Goal: Task Accomplishment & Management: Manage account settings

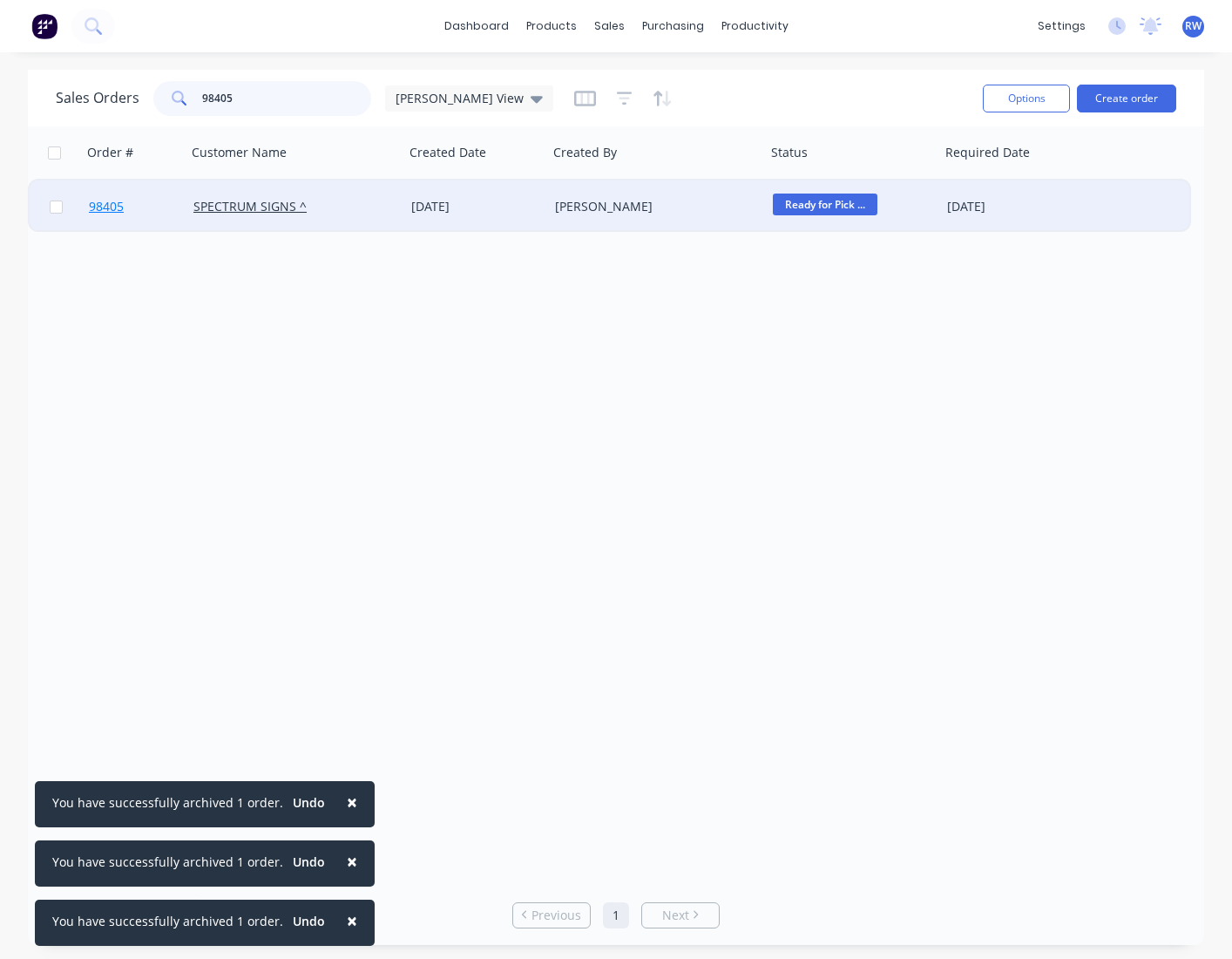
type input "98405"
click at [109, 209] on span "98405" at bounding box center [106, 207] width 35 height 17
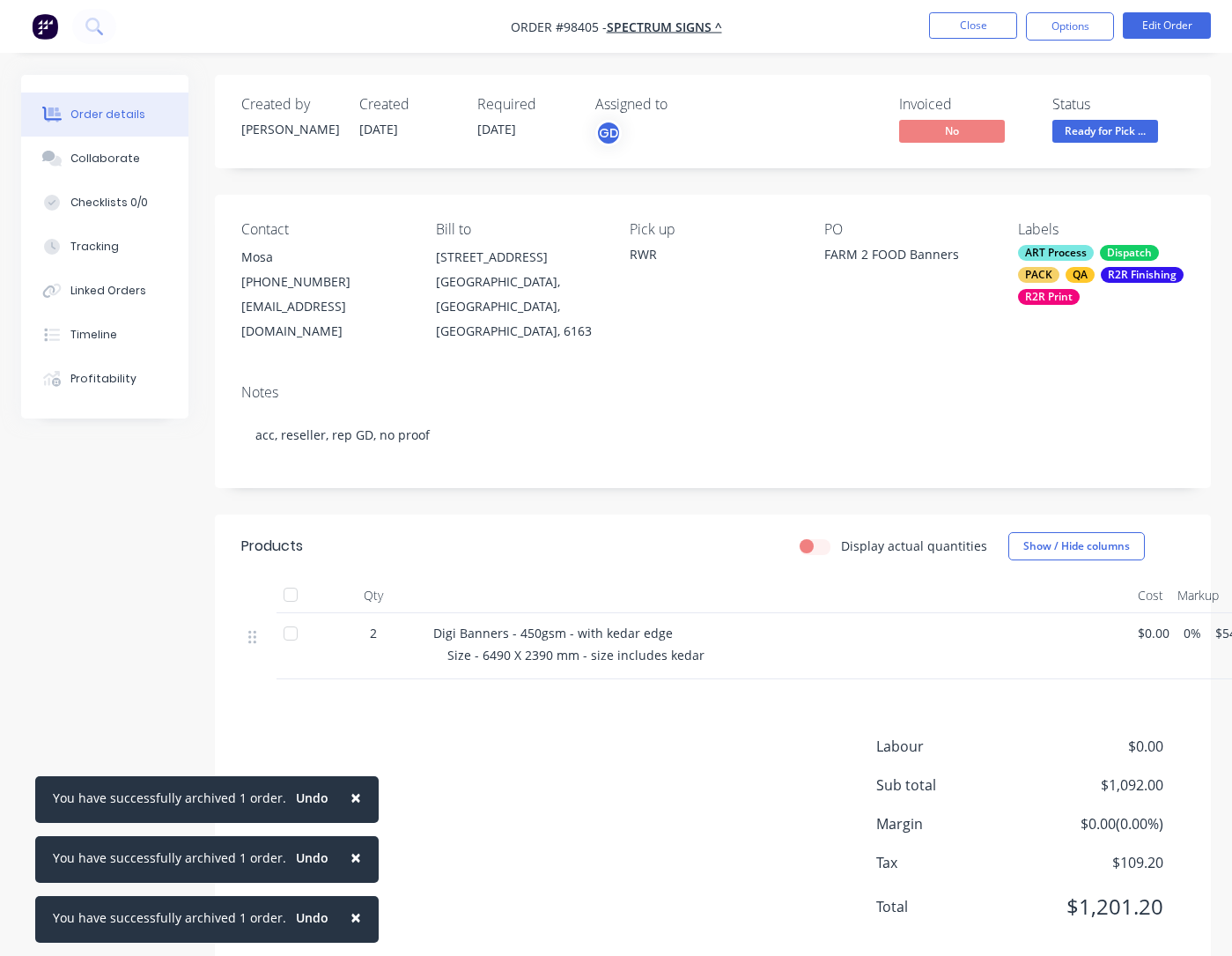
scroll to position [0, 105]
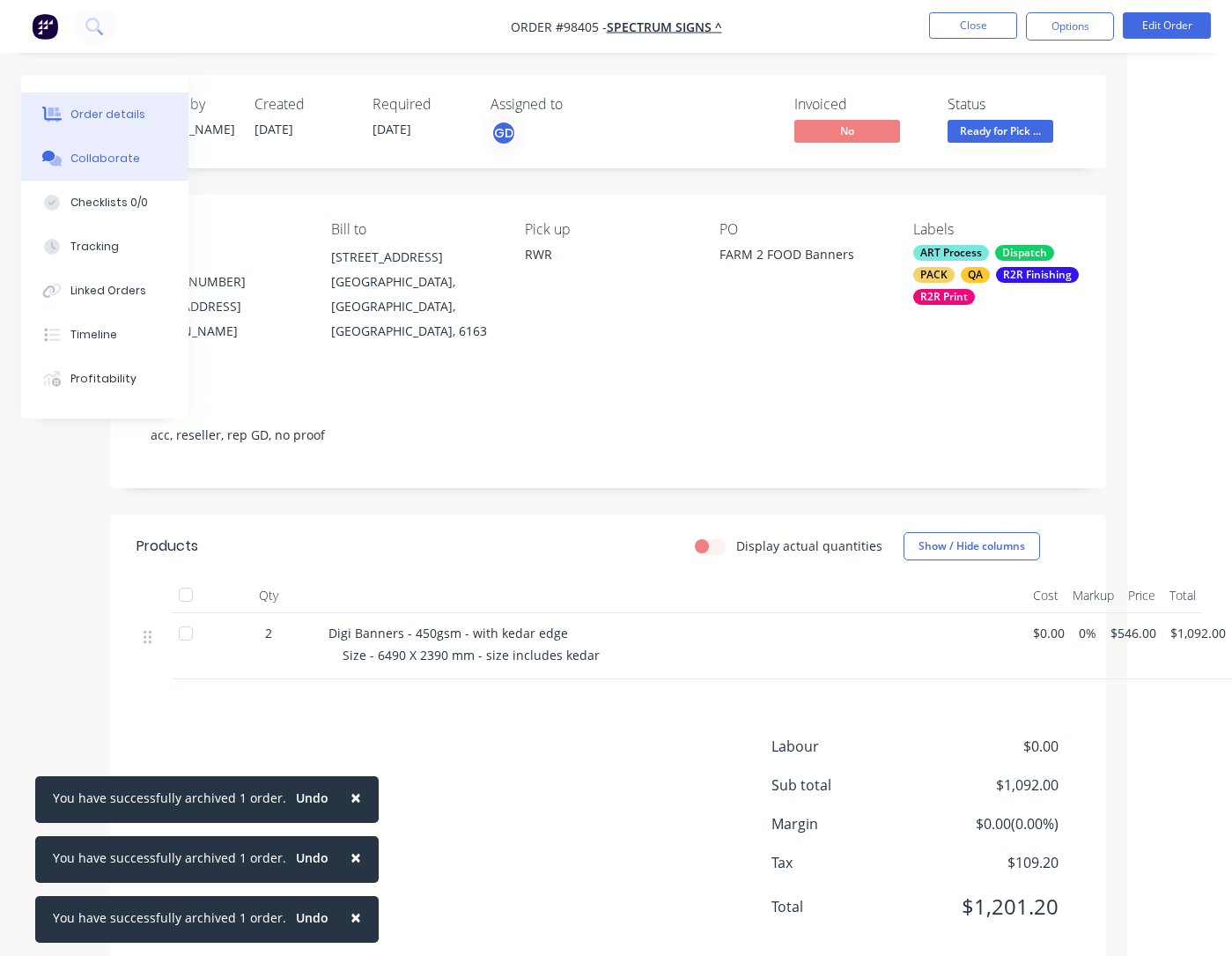
click at [129, 161] on div "Collaborate" at bounding box center [105, 158] width 69 height 15
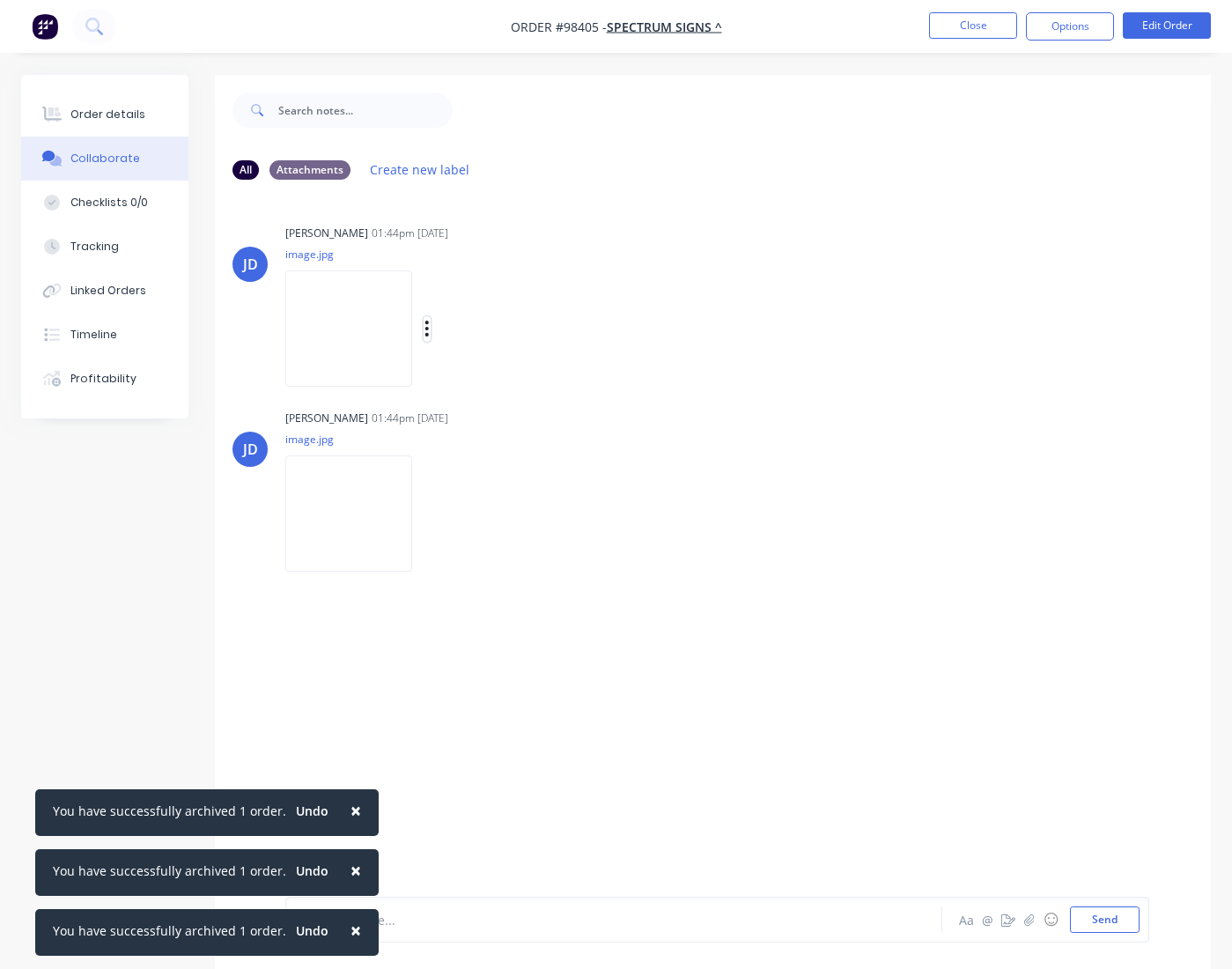
click at [429, 329] on icon "button" at bounding box center [428, 328] width 4 height 15
click at [515, 377] on button "Download" at bounding box center [542, 375] width 198 height 39
click at [429, 508] on icon "button" at bounding box center [428, 513] width 4 height 15
click at [525, 562] on button "Download" at bounding box center [542, 560] width 198 height 39
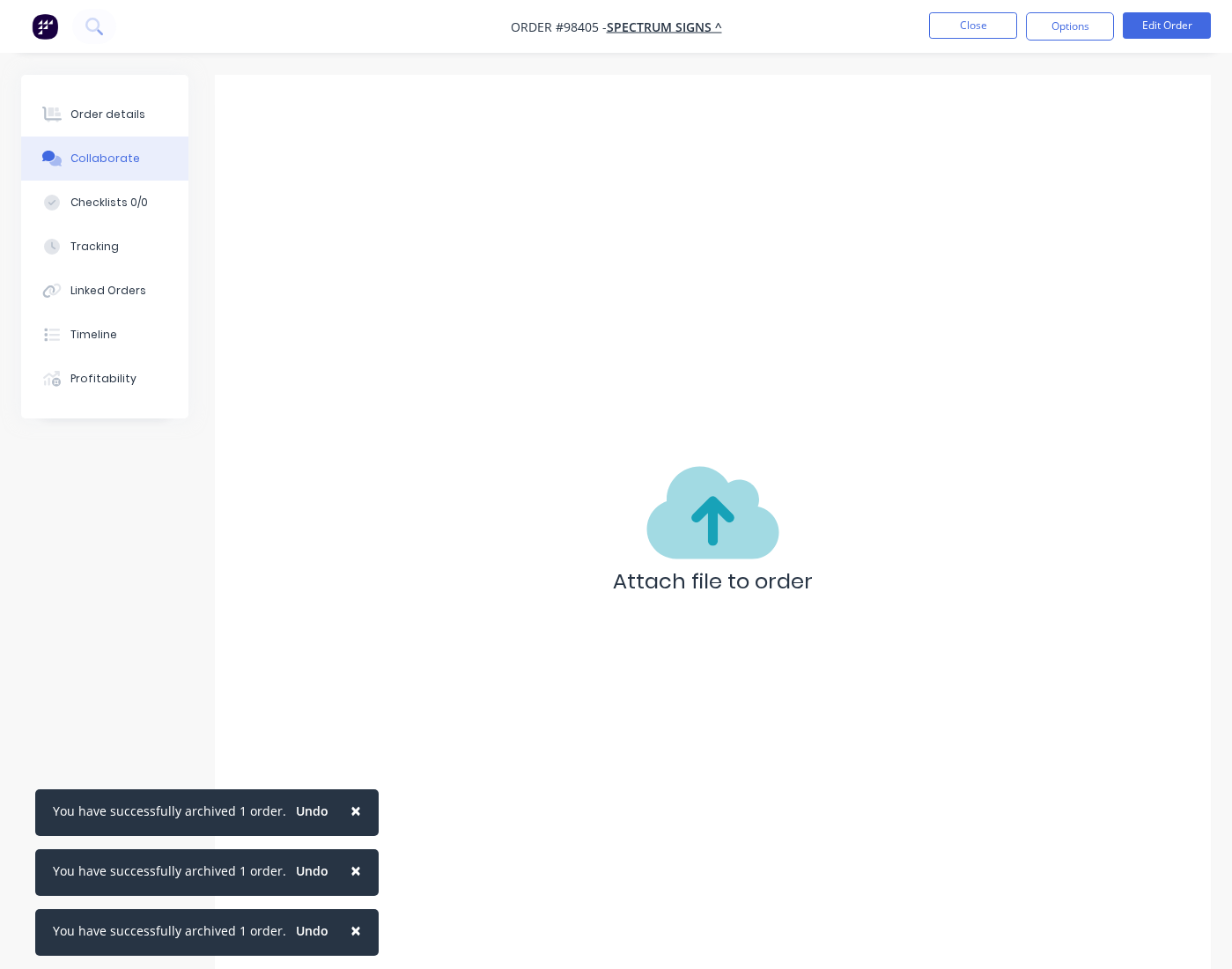
click at [962, 28] on button "Close" at bounding box center [973, 25] width 88 height 26
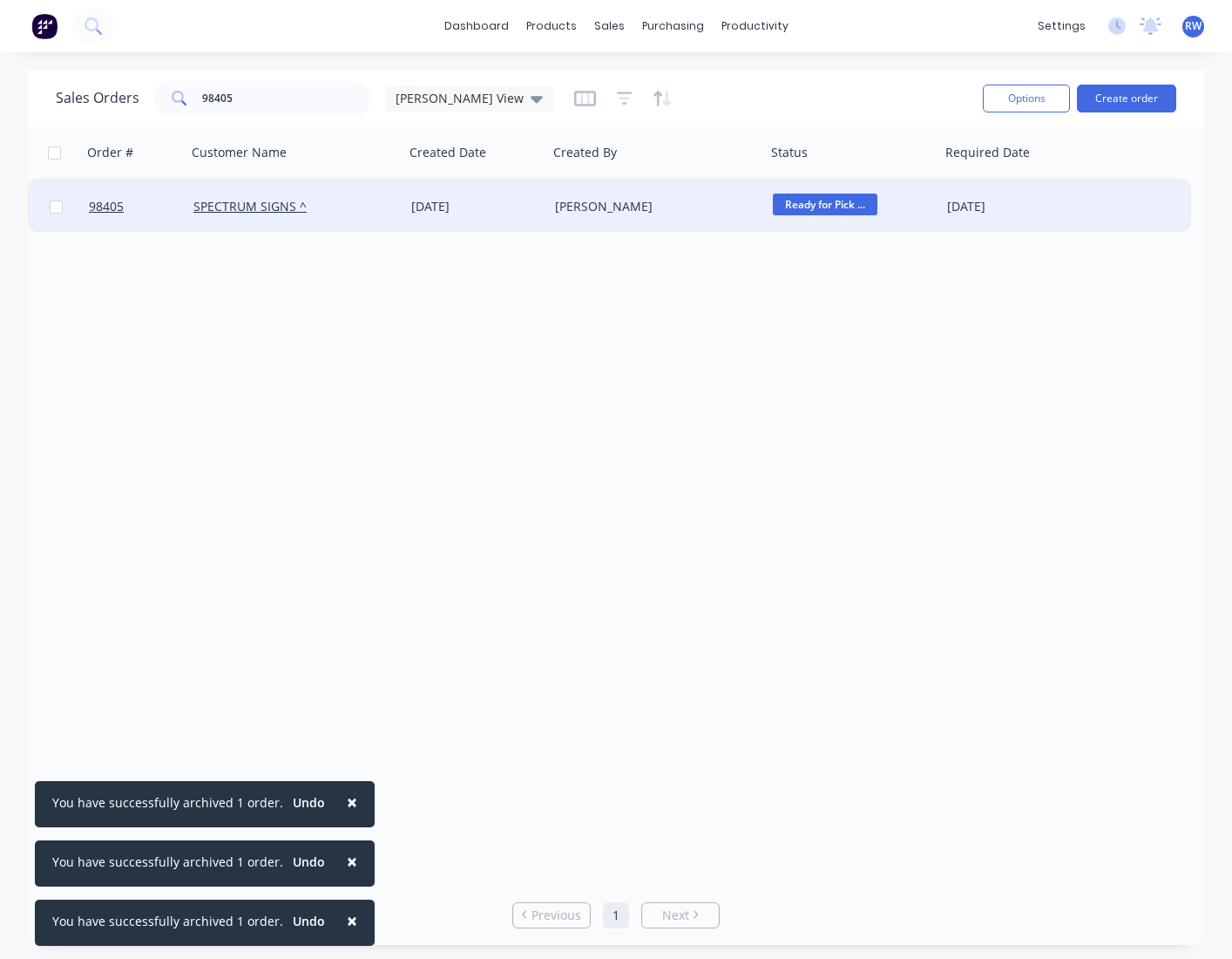
click at [57, 208] on input "checkbox" at bounding box center [56, 207] width 13 height 13
checkbox input "true"
click at [1002, 92] on button "Options" at bounding box center [1025, 98] width 87 height 28
click at [922, 177] on div "Archive" at bounding box center [974, 177] width 160 height 26
checkbox input "false"
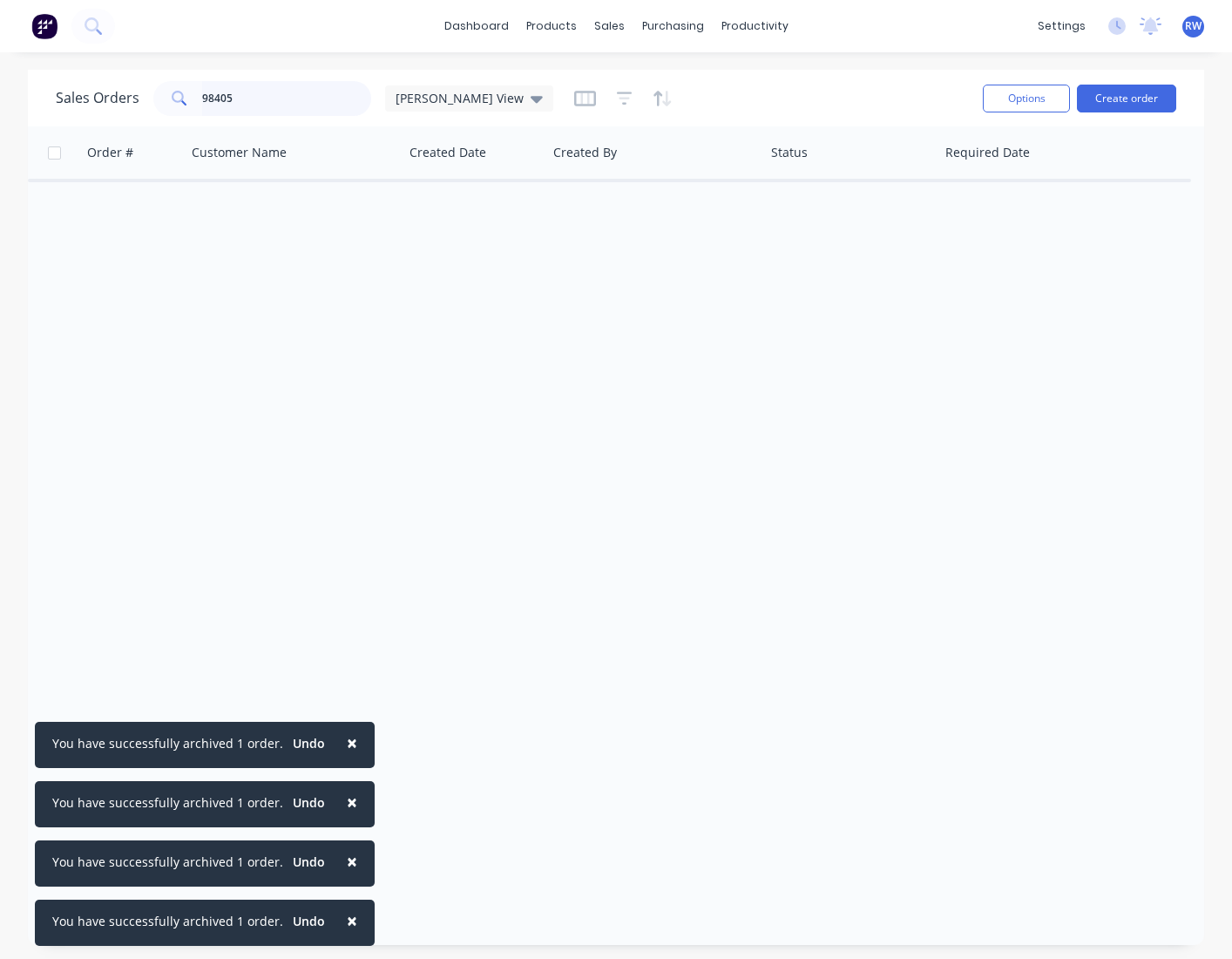
click at [250, 98] on input "98405" at bounding box center [287, 98] width 170 height 35
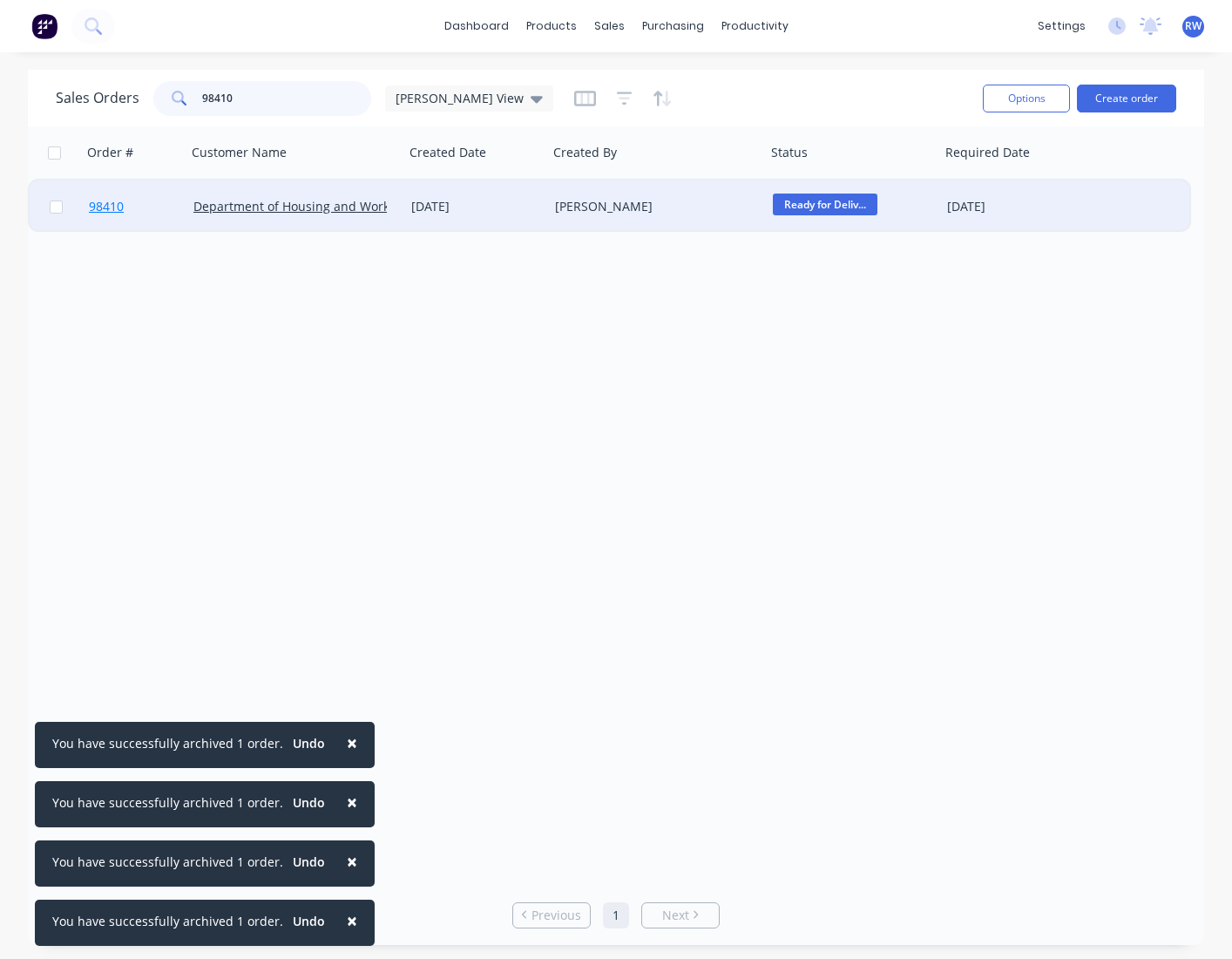
type input "98410"
click at [104, 209] on span "98410" at bounding box center [106, 207] width 35 height 17
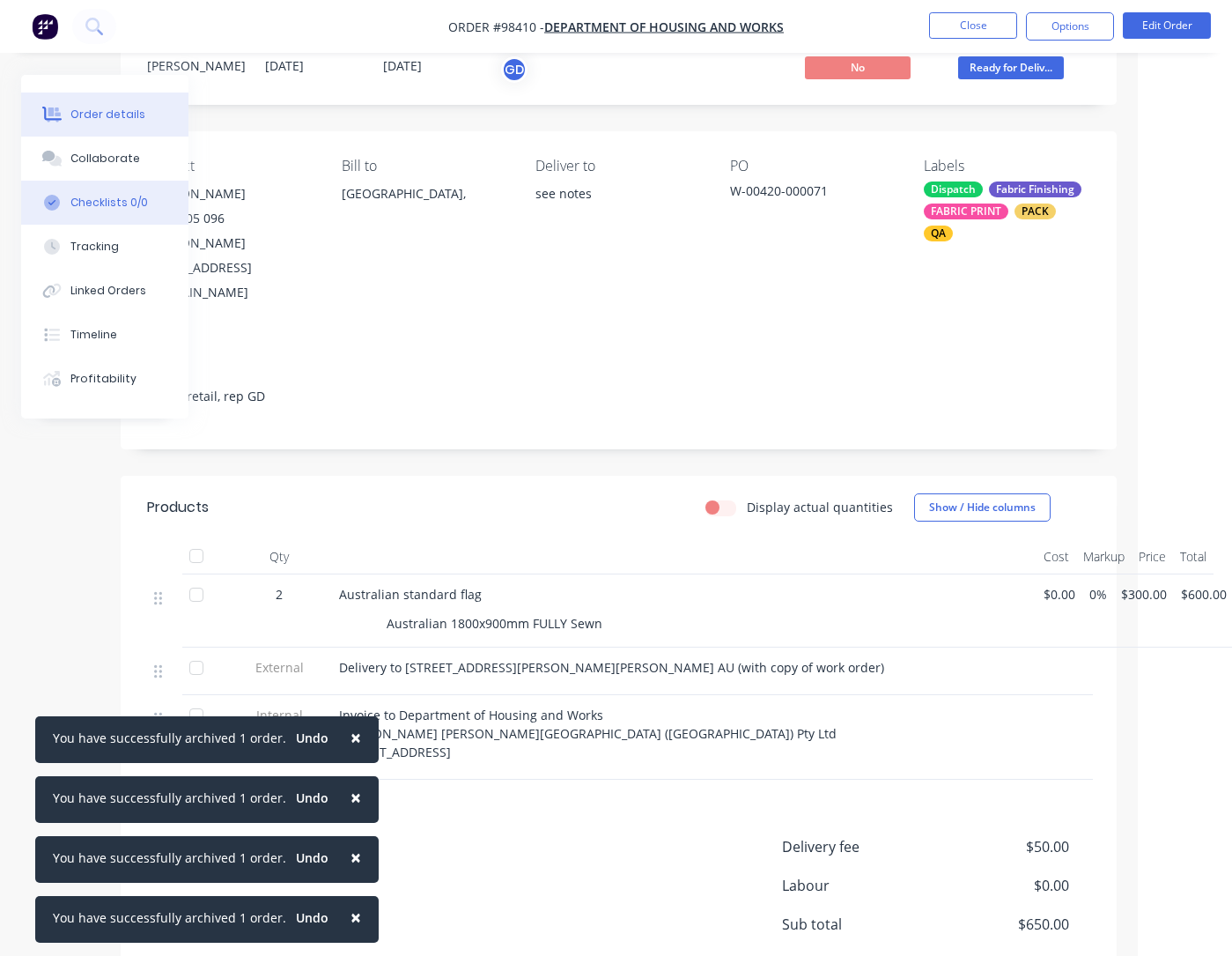
scroll to position [0, 94]
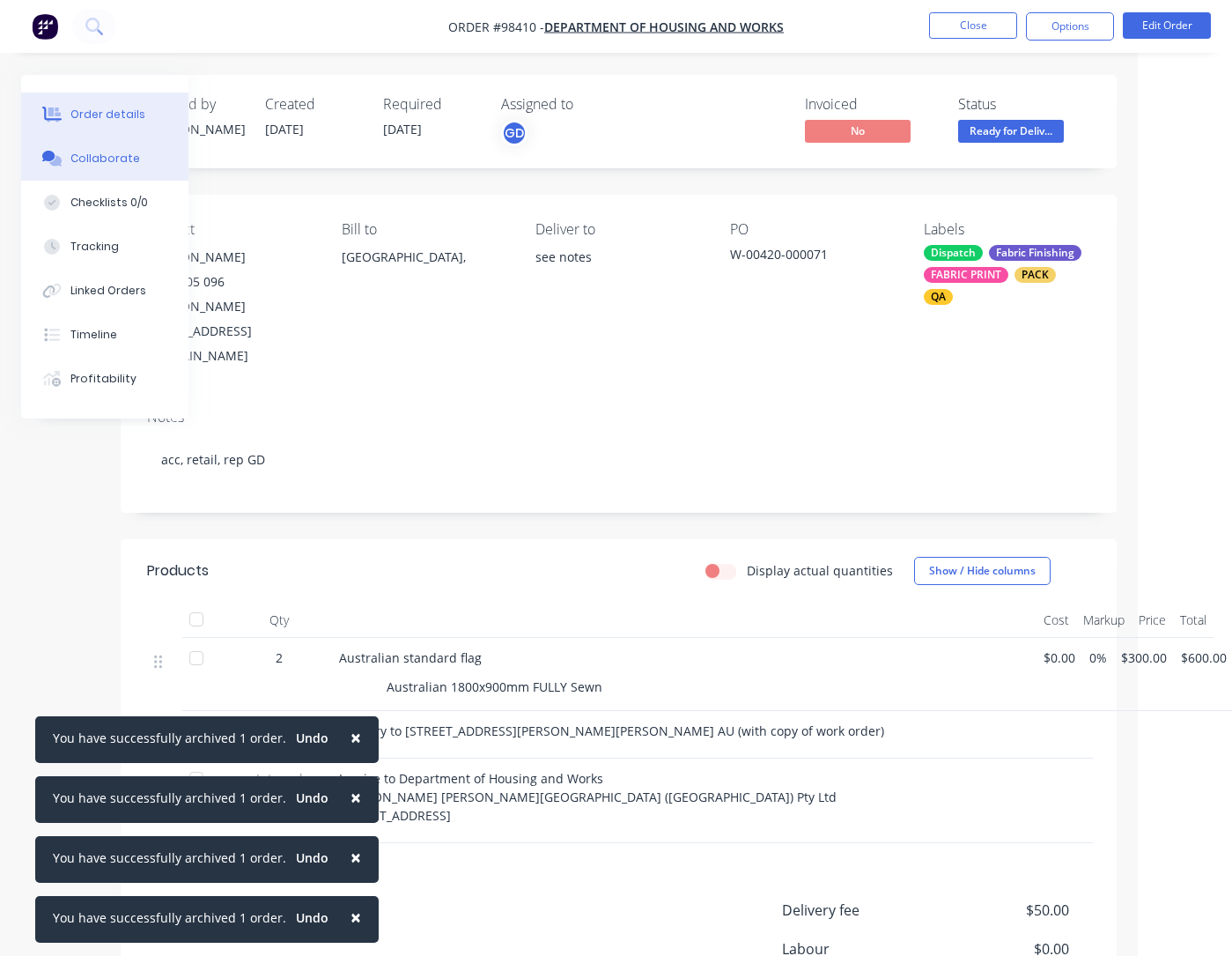
click at [98, 161] on div "Collaborate" at bounding box center [105, 158] width 69 height 15
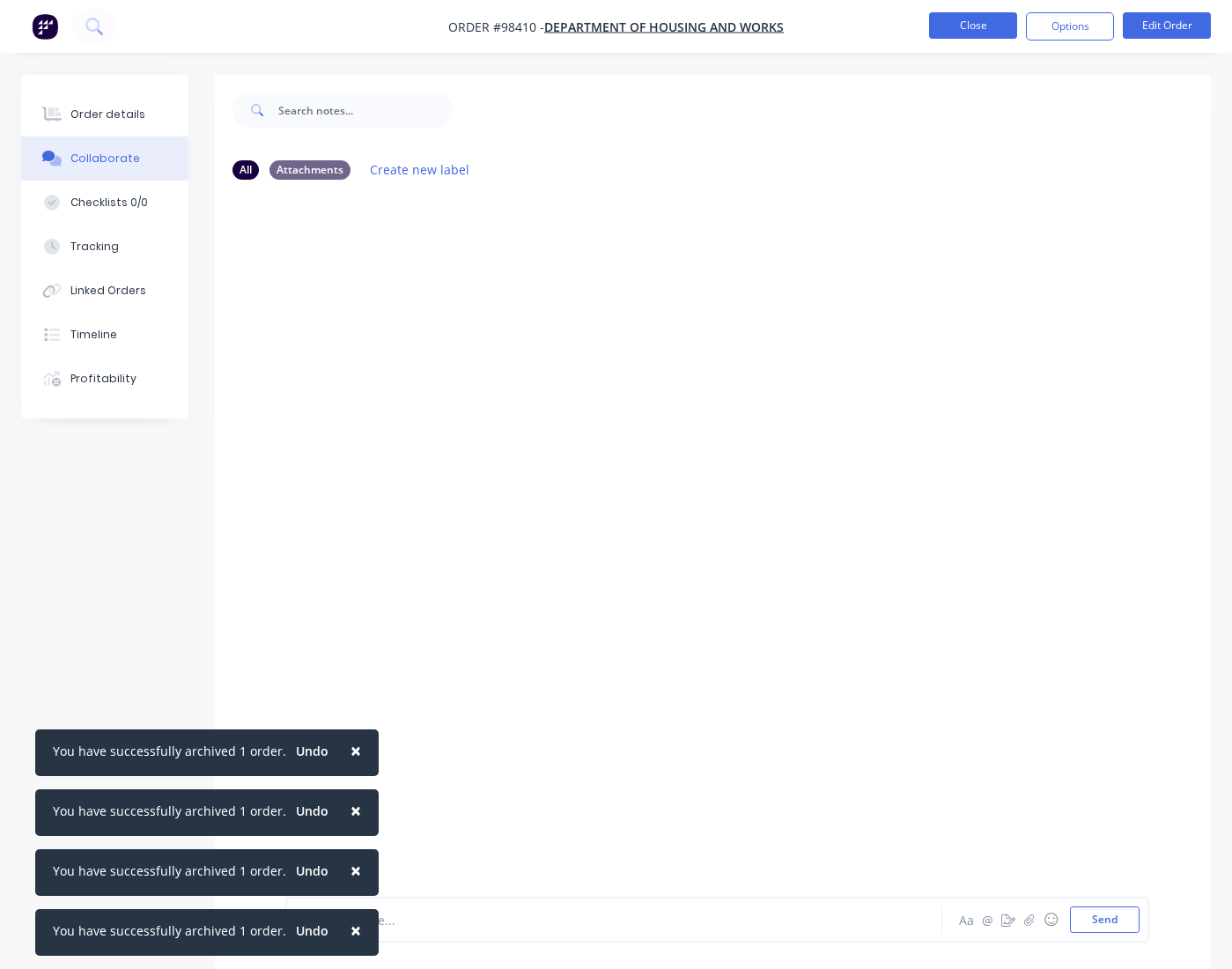
click at [972, 36] on button "Close" at bounding box center [973, 25] width 88 height 26
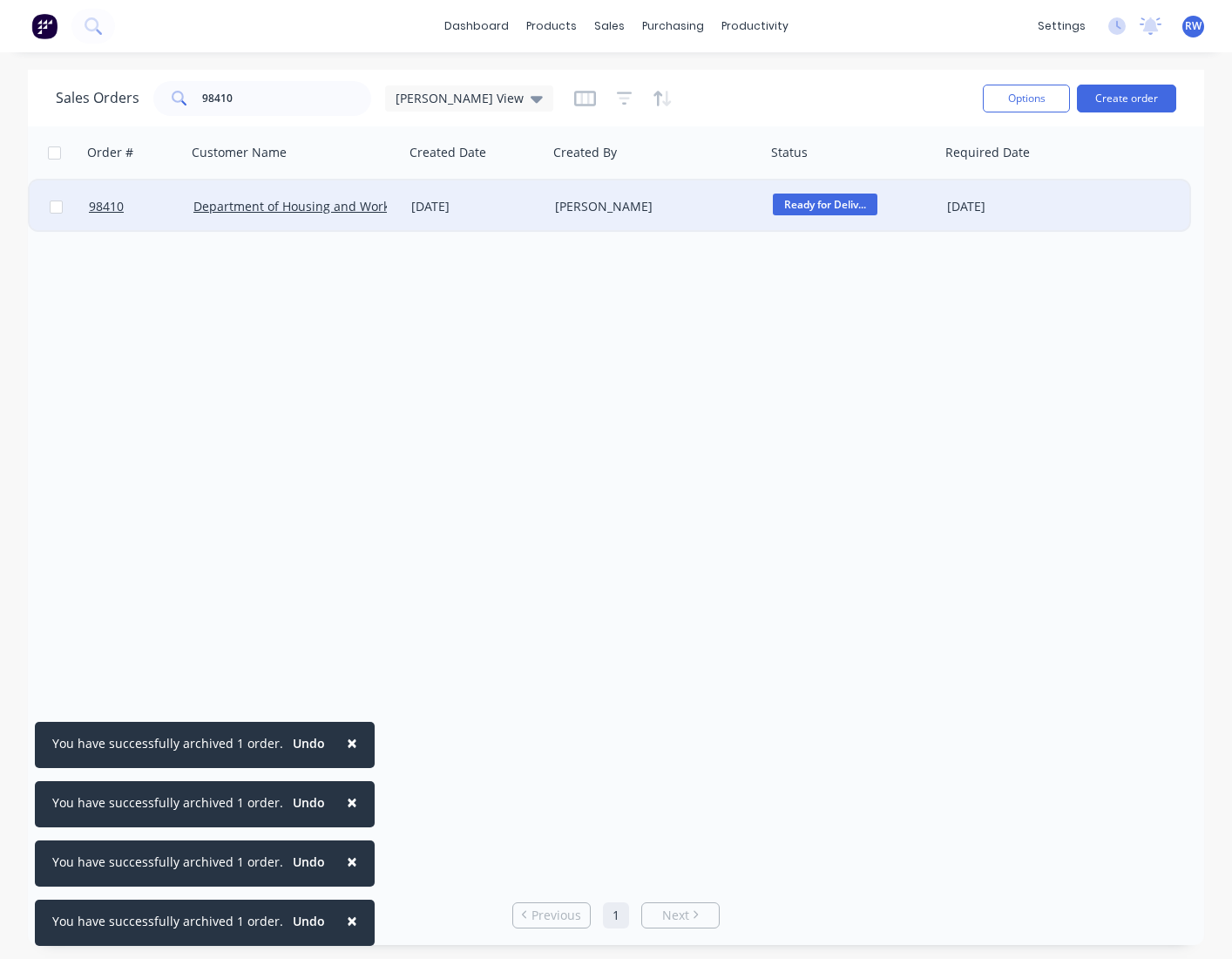
click at [56, 209] on input "checkbox" at bounding box center [56, 207] width 13 height 13
checkbox input "true"
click at [1005, 99] on button "Options" at bounding box center [1025, 98] width 87 height 28
click at [943, 173] on div "Archive" at bounding box center [974, 177] width 160 height 26
checkbox input "false"
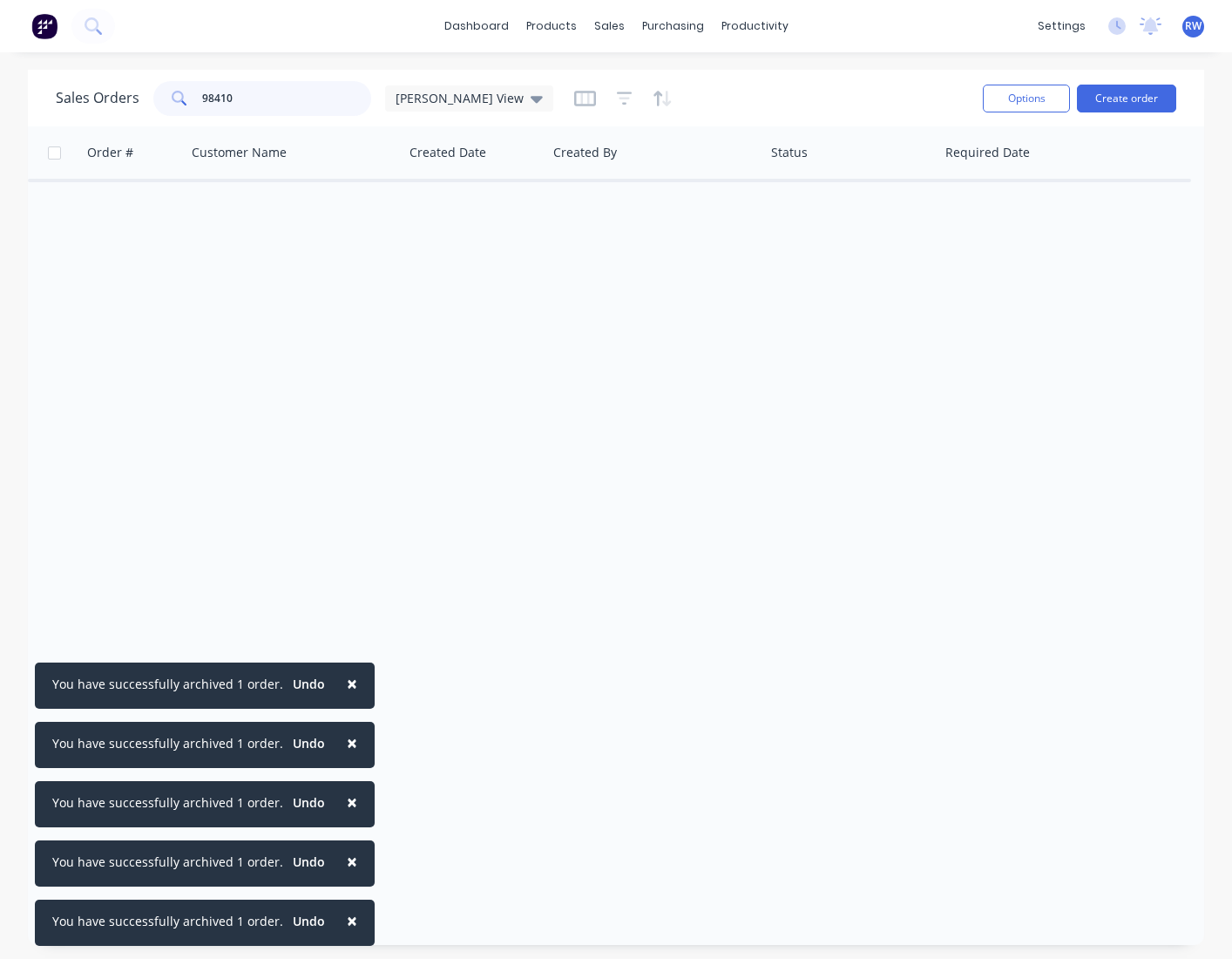
click at [250, 97] on input "98410" at bounding box center [287, 98] width 170 height 35
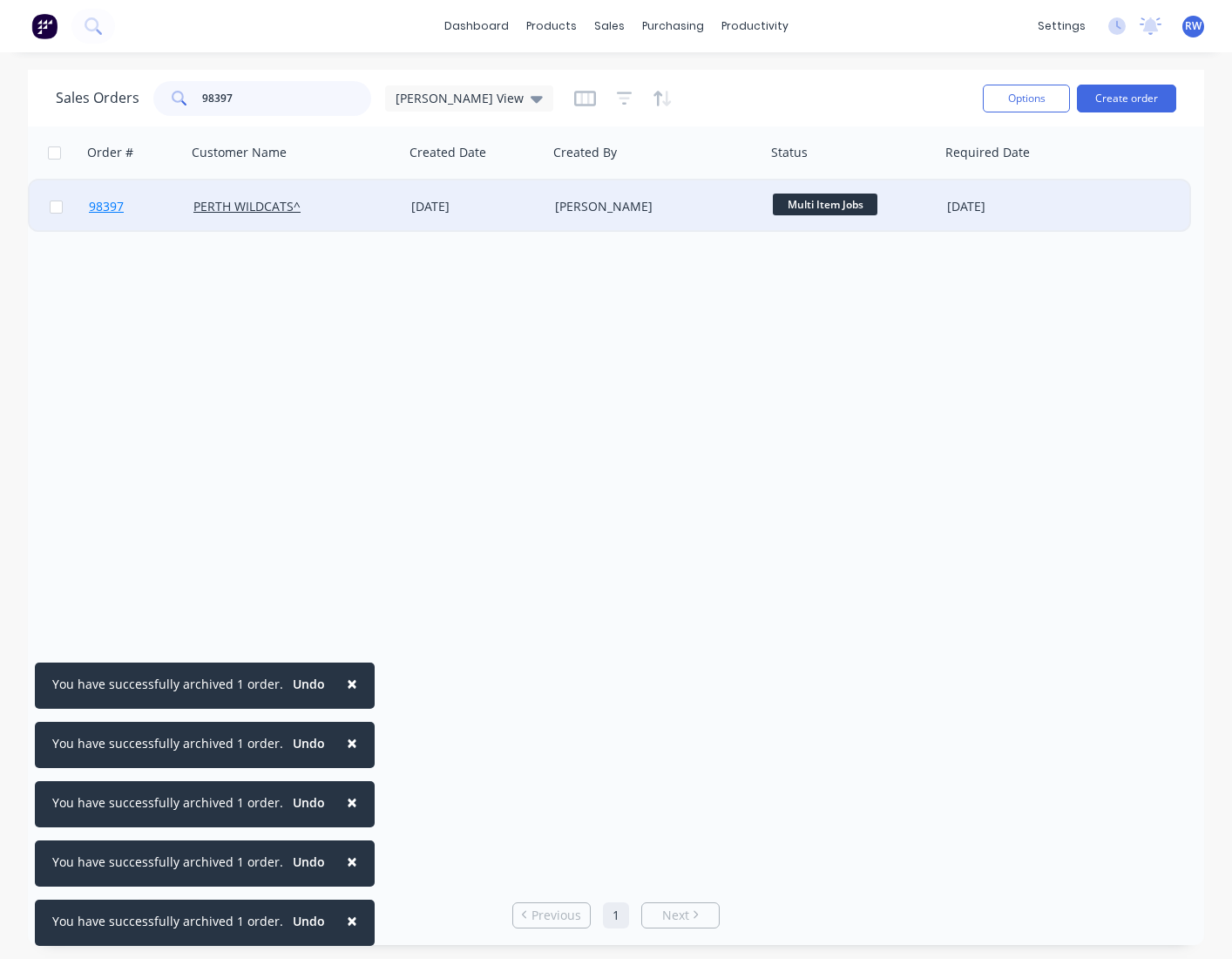
type input "98397"
click at [99, 208] on span "98397" at bounding box center [106, 207] width 35 height 17
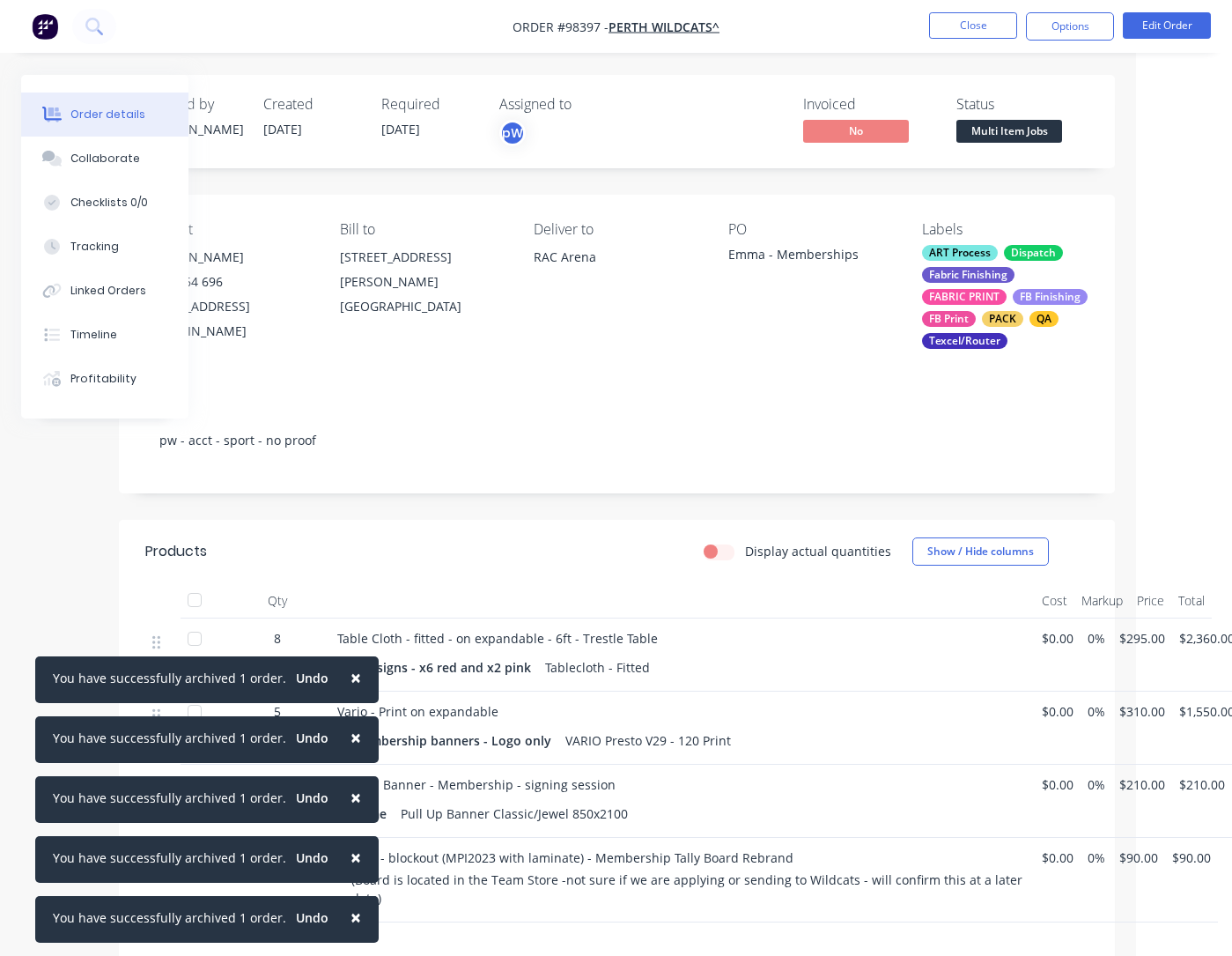
scroll to position [0, 98]
click at [1082, 17] on button "Options" at bounding box center [1069, 26] width 88 height 28
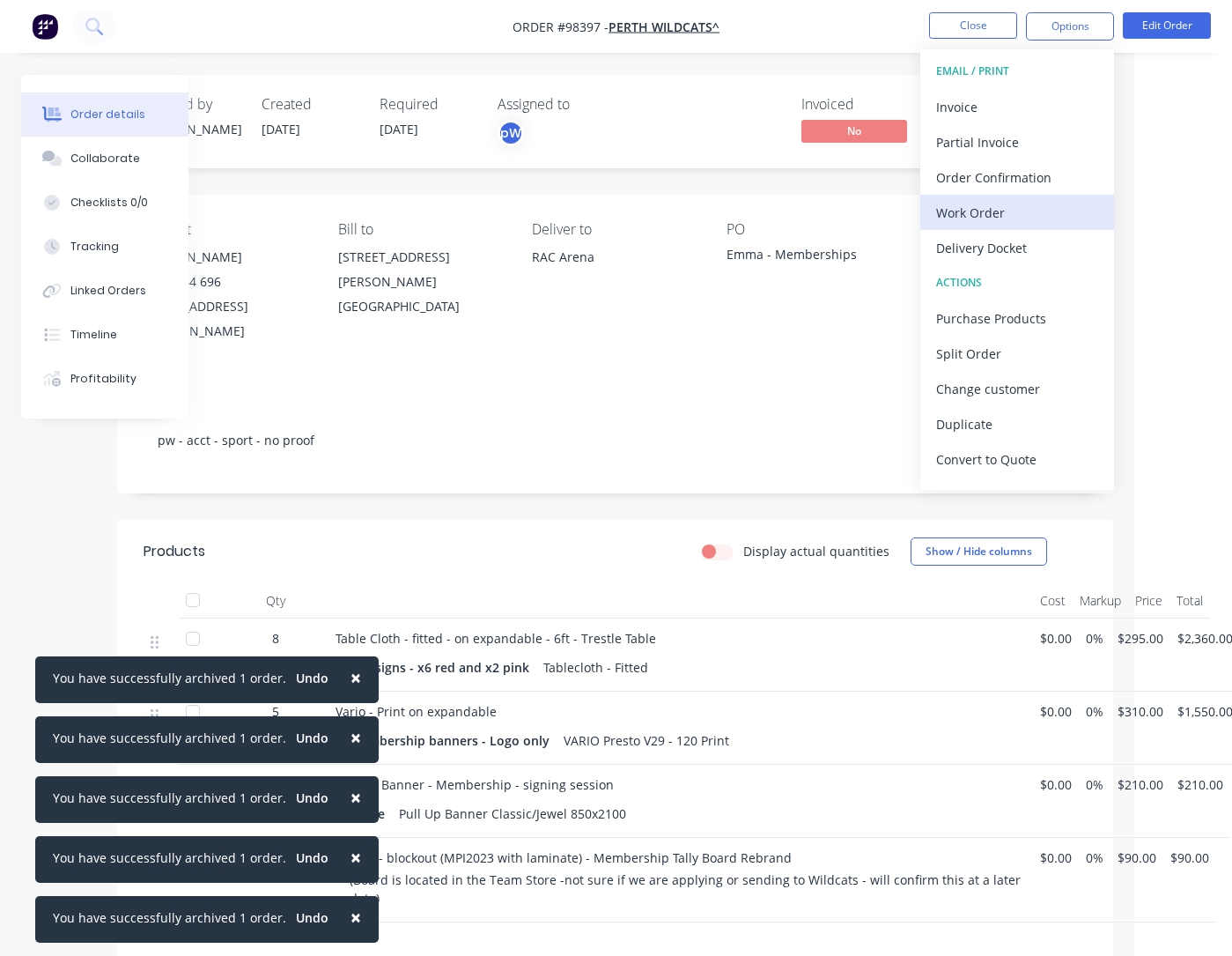
click at [969, 221] on div "Work Order" at bounding box center [1017, 213] width 162 height 26
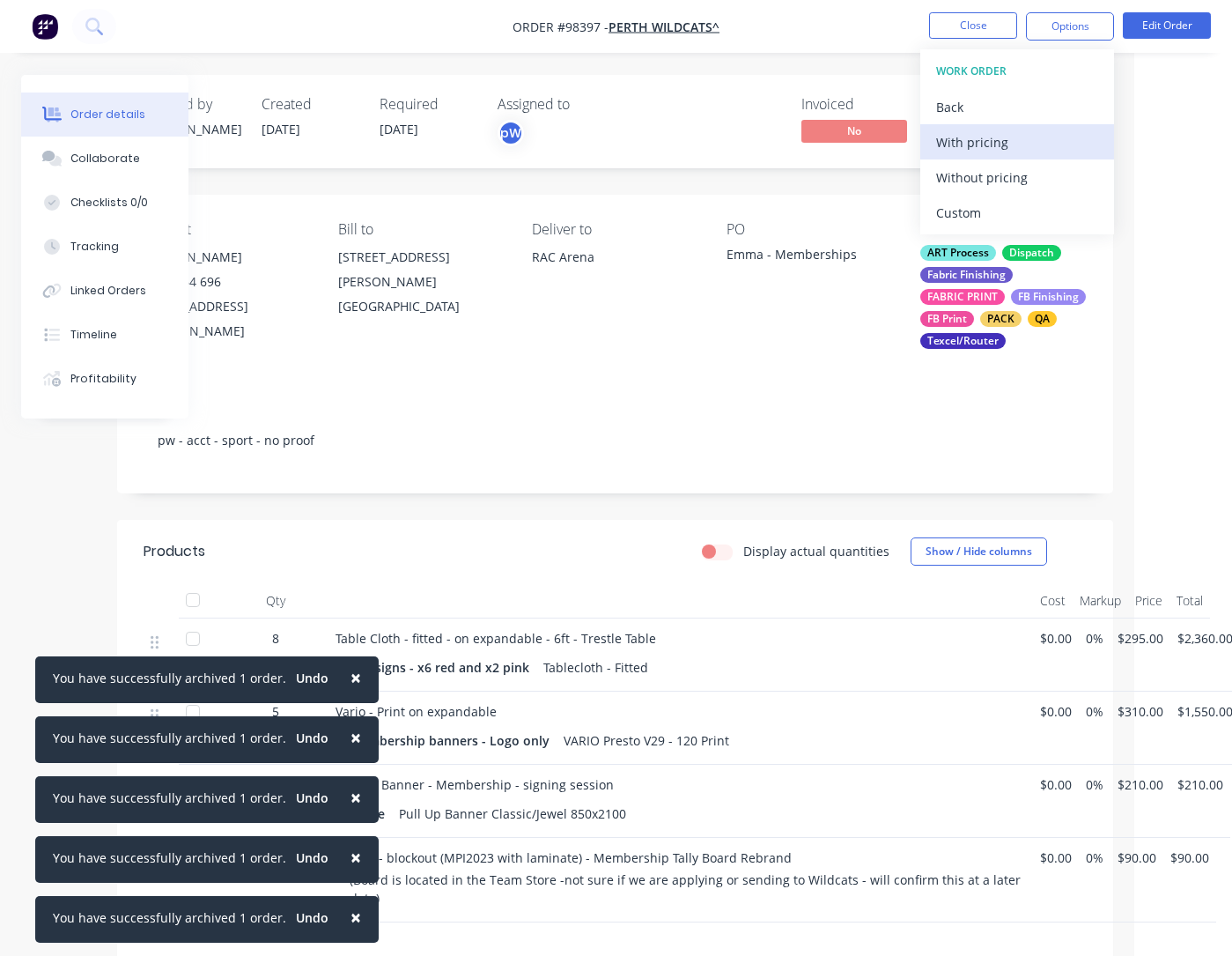
click at [962, 146] on div "With pricing" at bounding box center [1017, 142] width 162 height 26
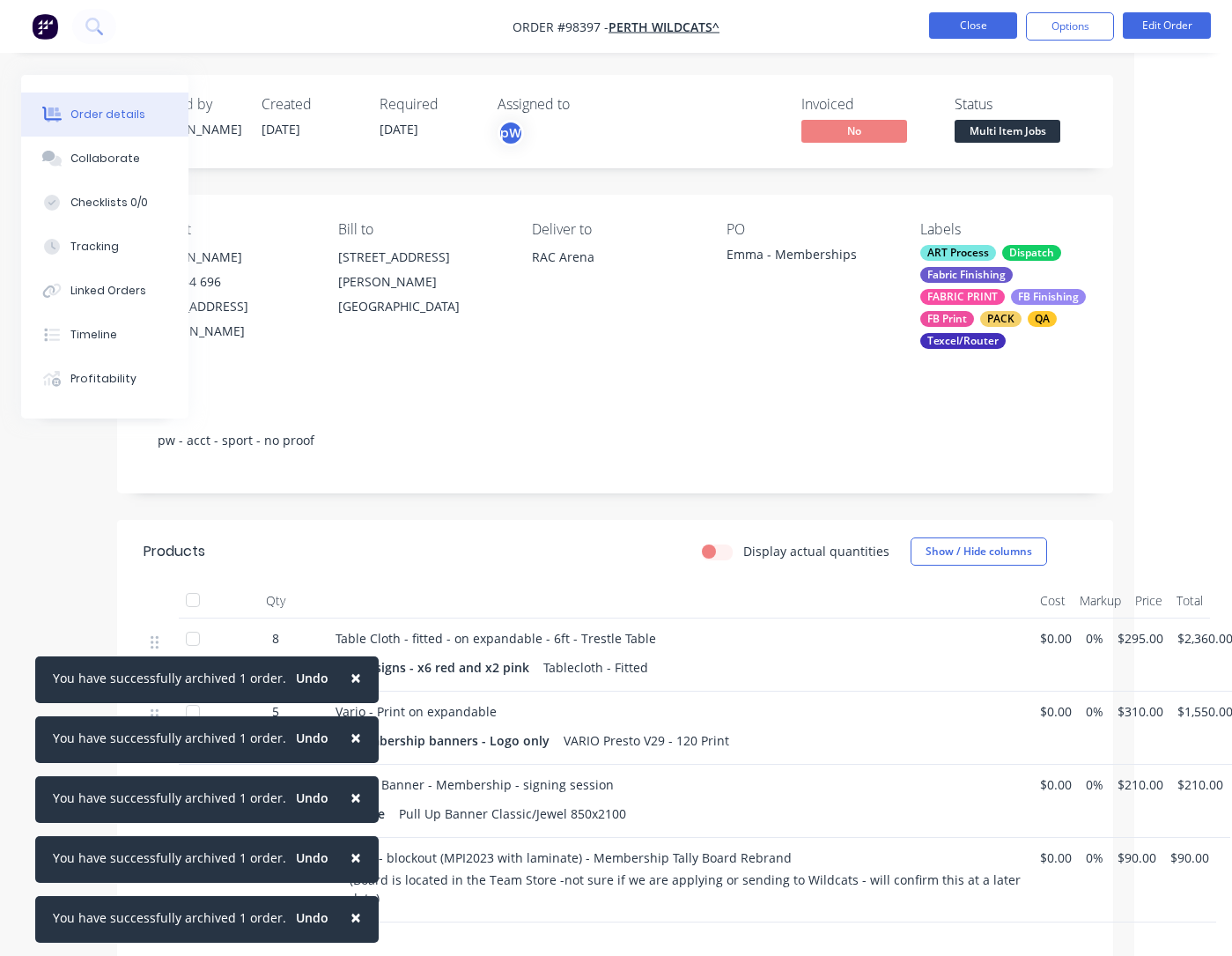
click at [962, 36] on button "Close" at bounding box center [973, 25] width 88 height 26
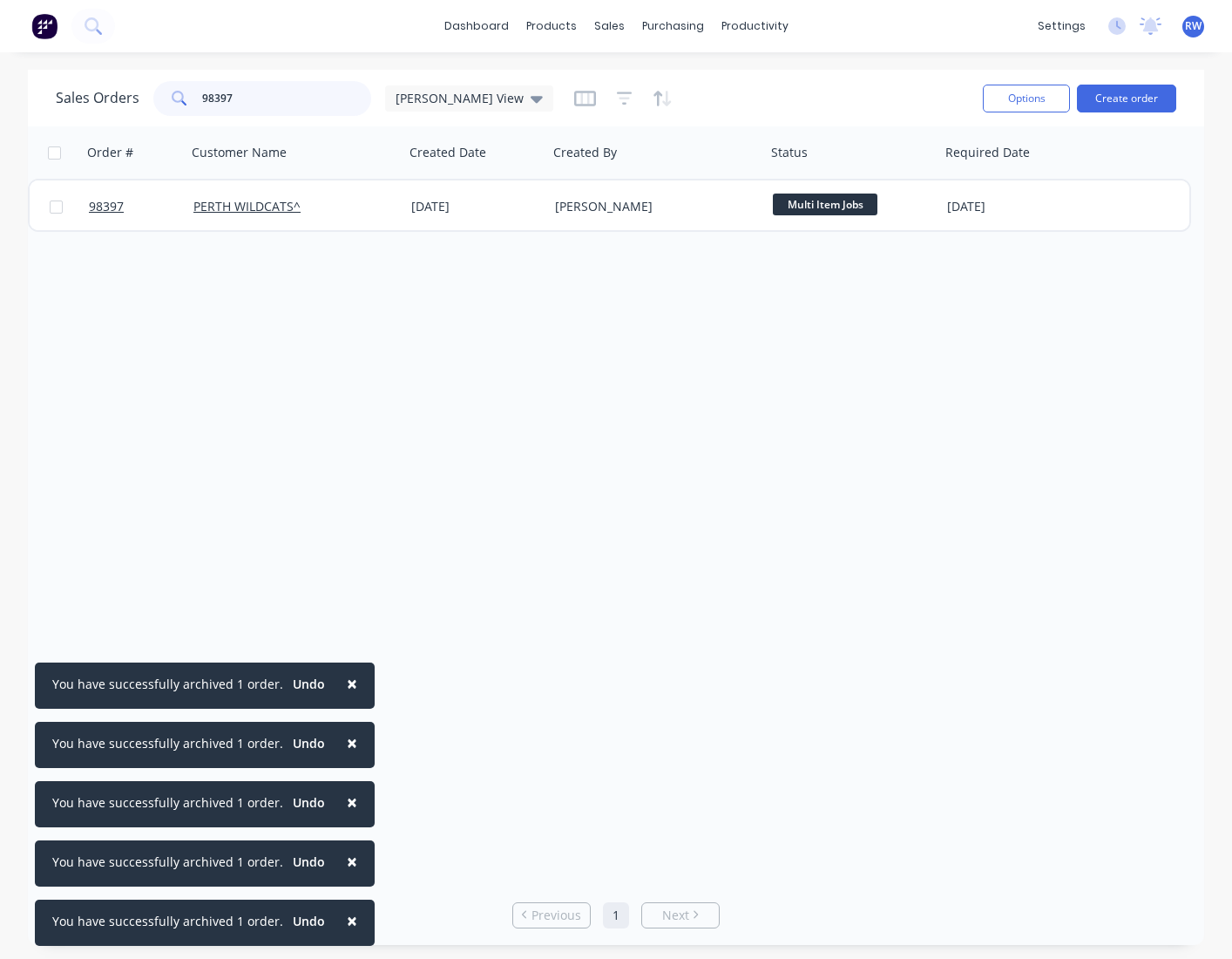
drag, startPoint x: 256, startPoint y: 101, endPoint x: 107, endPoint y: 92, distance: 149.3
click at [202, 92] on input "98397" at bounding box center [287, 98] width 170 height 35
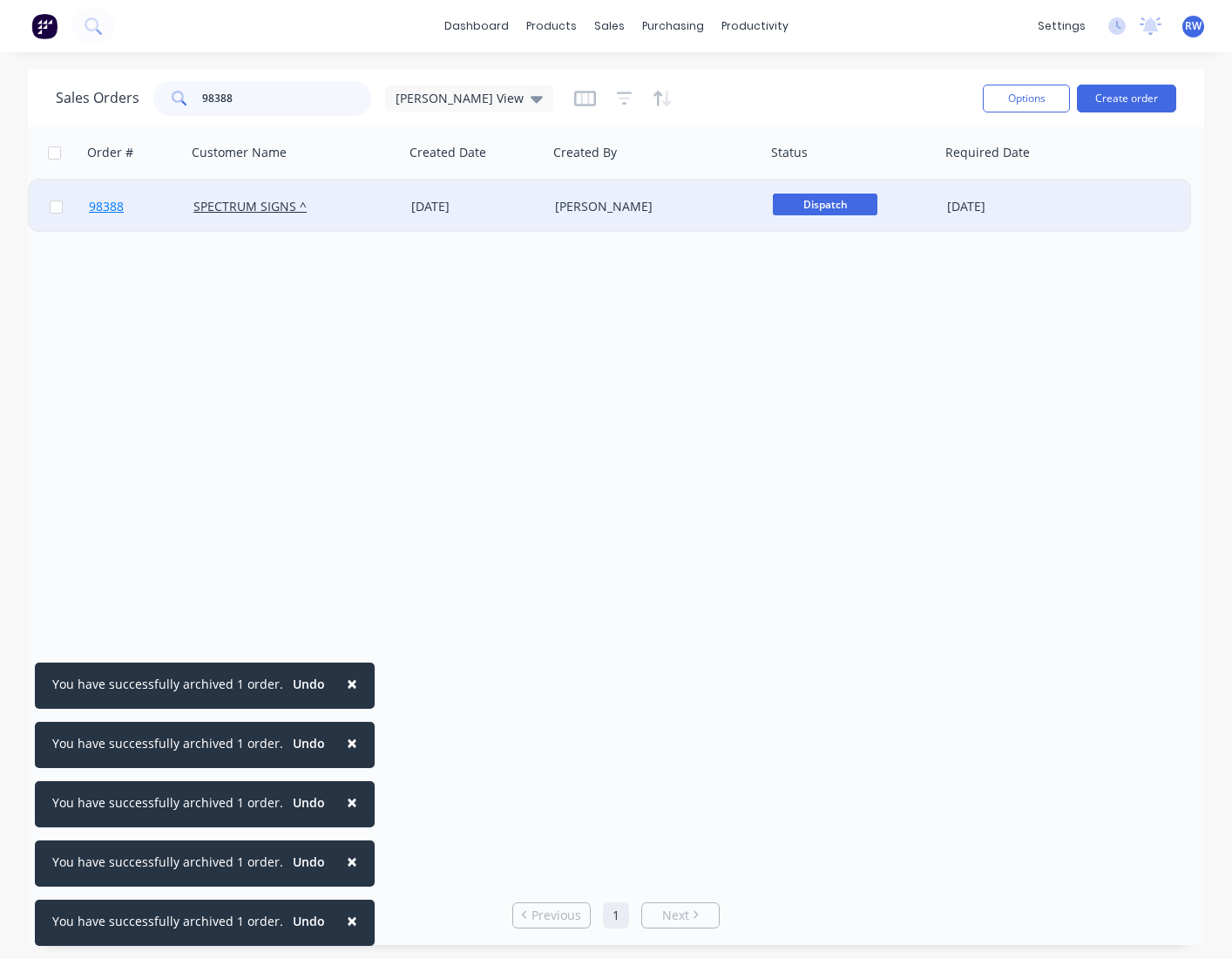
type input "98388"
click at [98, 211] on span "98388" at bounding box center [106, 207] width 35 height 17
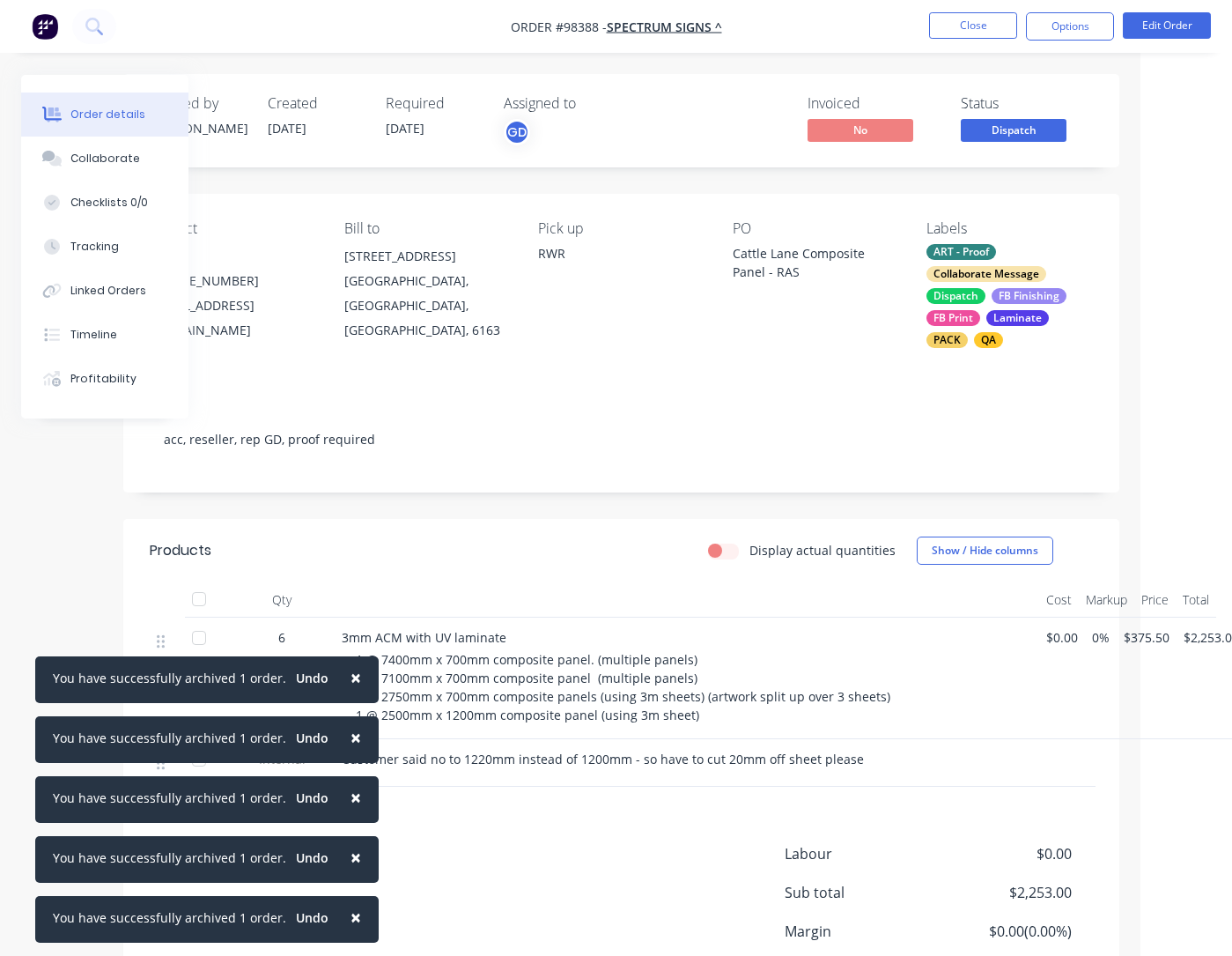
scroll to position [1, 105]
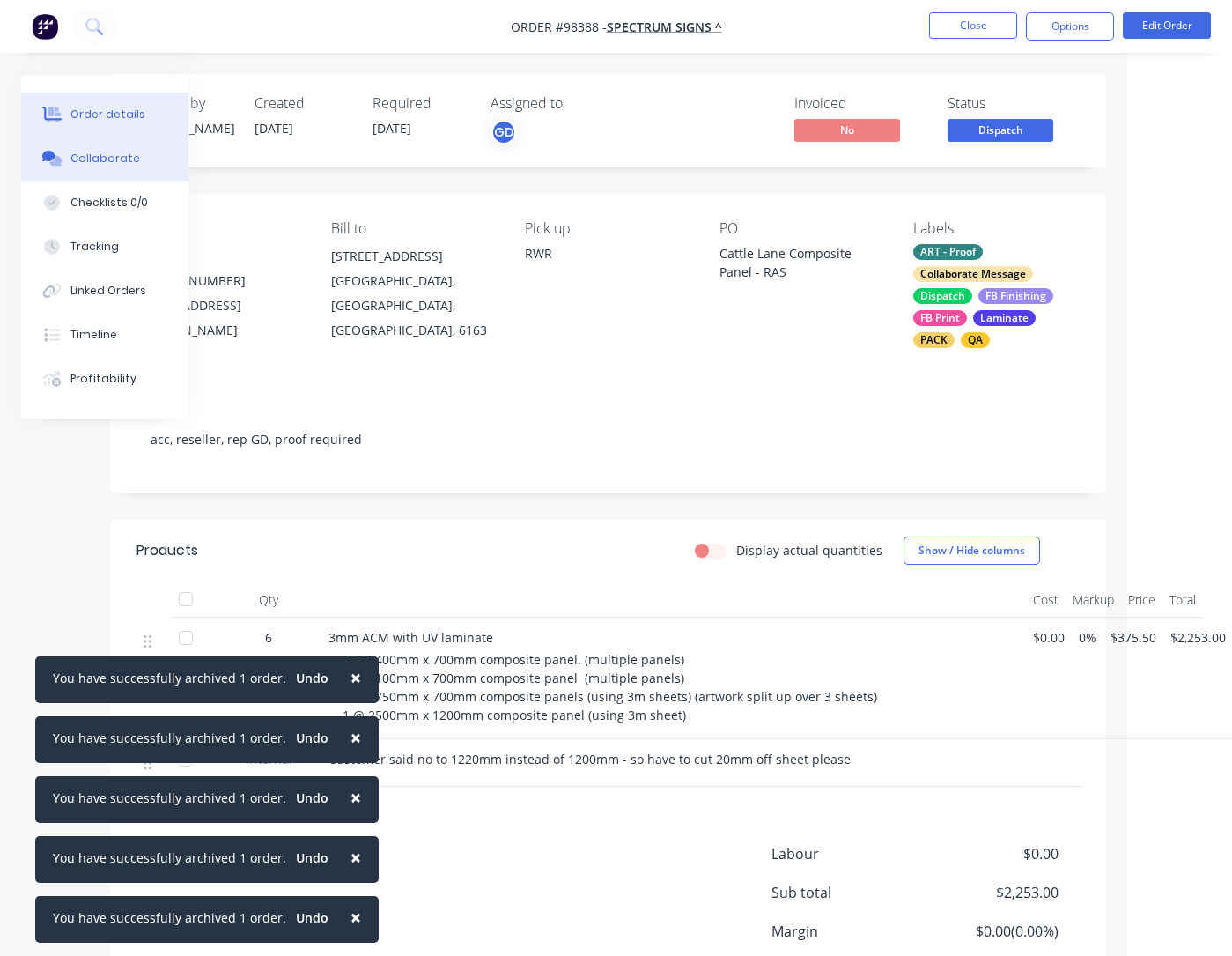
click at [98, 164] on div "Collaborate" at bounding box center [105, 158] width 69 height 15
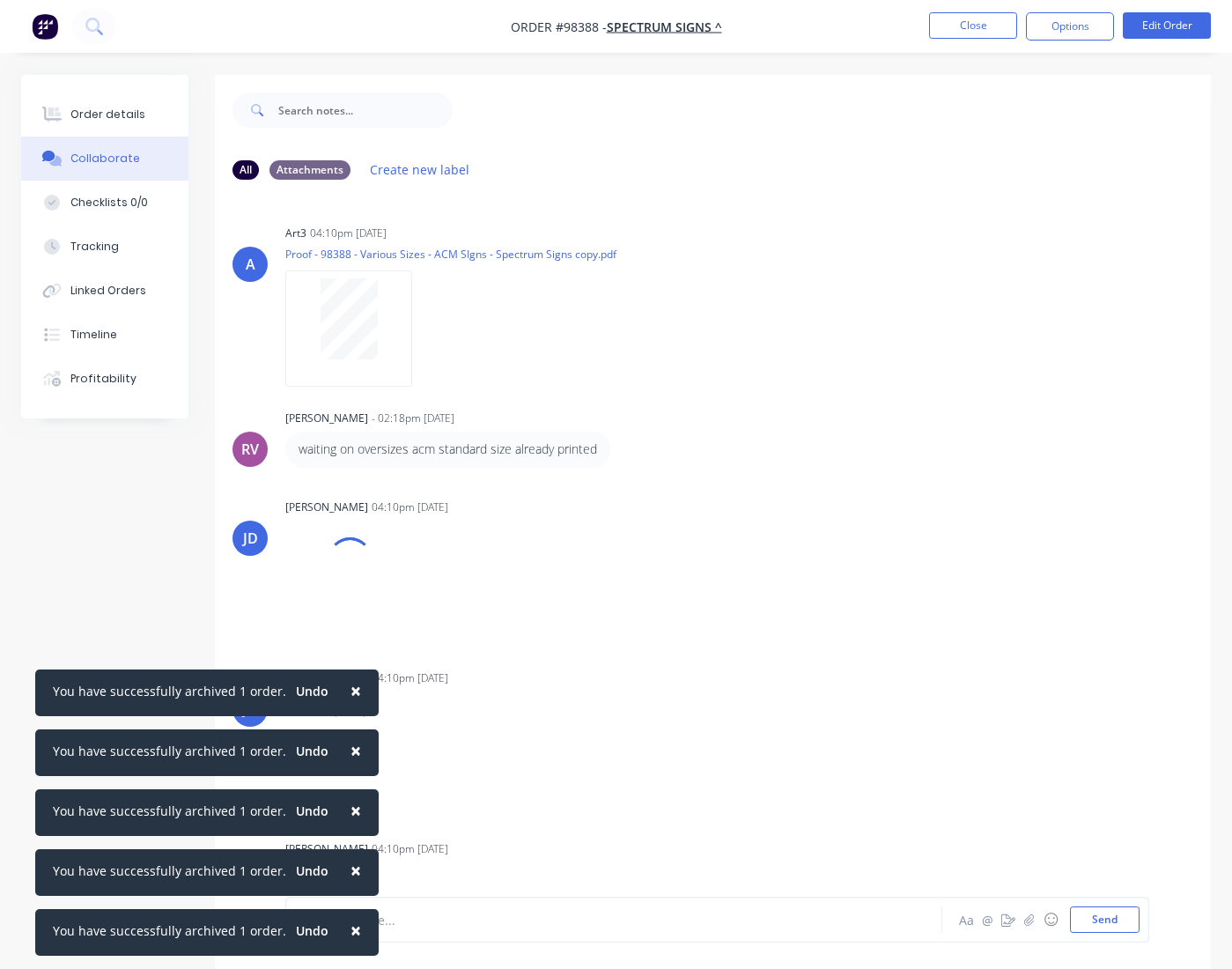
scroll to position [85, 0]
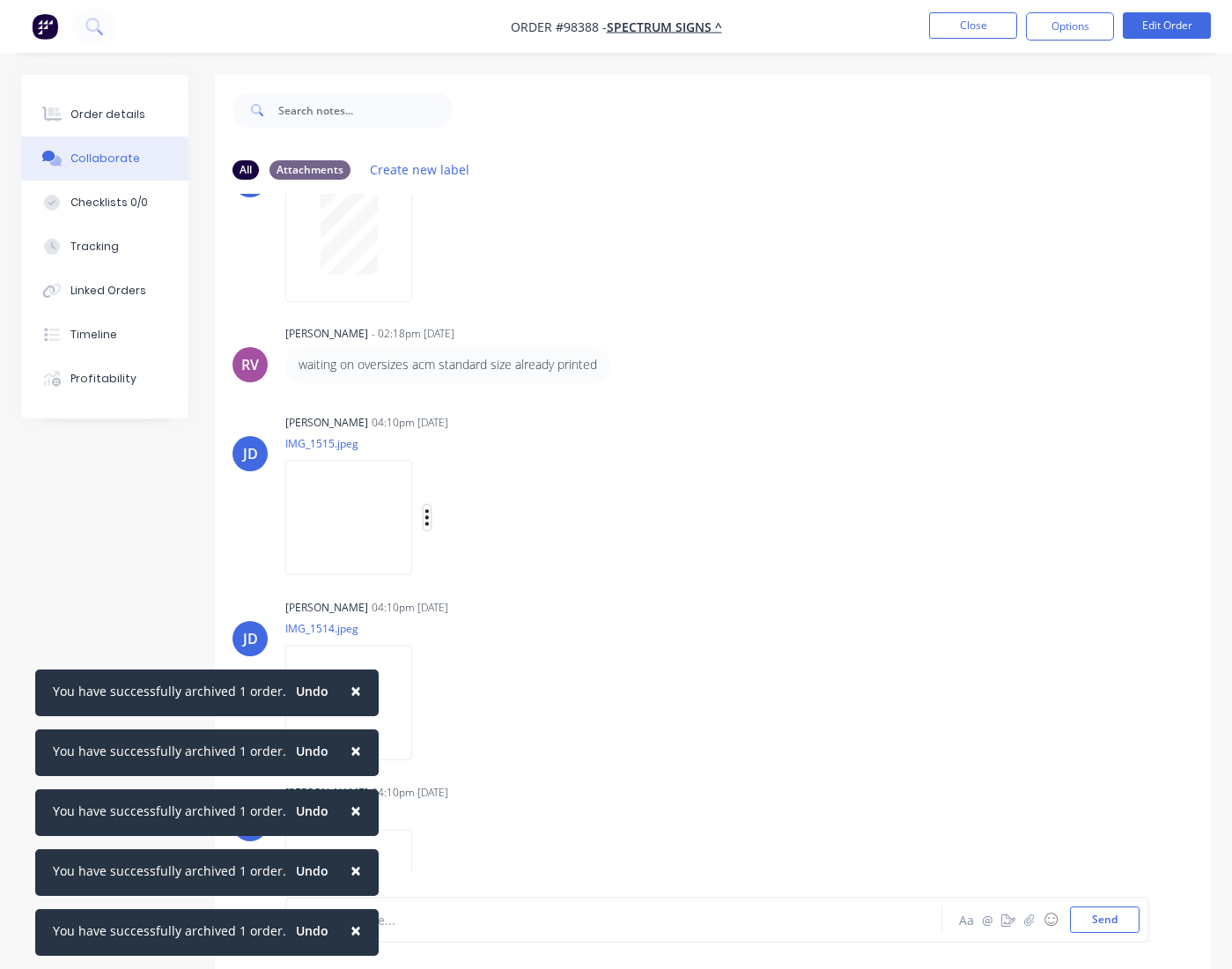
click at [430, 516] on icon "button" at bounding box center [427, 517] width 5 height 20
click at [498, 562] on button "Download" at bounding box center [542, 563] width 198 height 39
click at [431, 707] on button "button" at bounding box center [427, 702] width 7 height 26
click at [429, 702] on icon "button" at bounding box center [428, 702] width 4 height 15
click at [429, 703] on icon "button" at bounding box center [428, 702] width 4 height 15
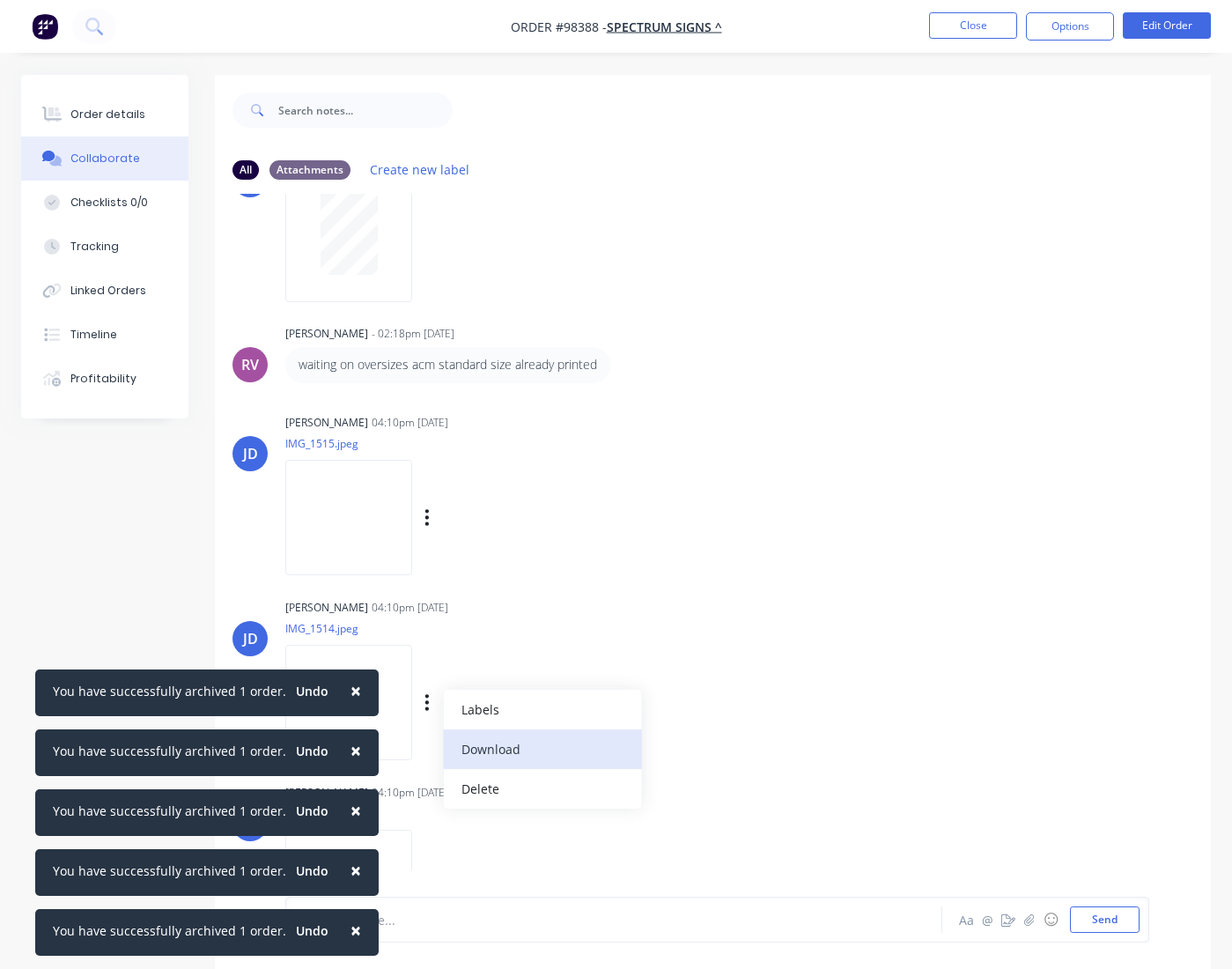
click at [514, 746] on button "Download" at bounding box center [542, 748] width 198 height 39
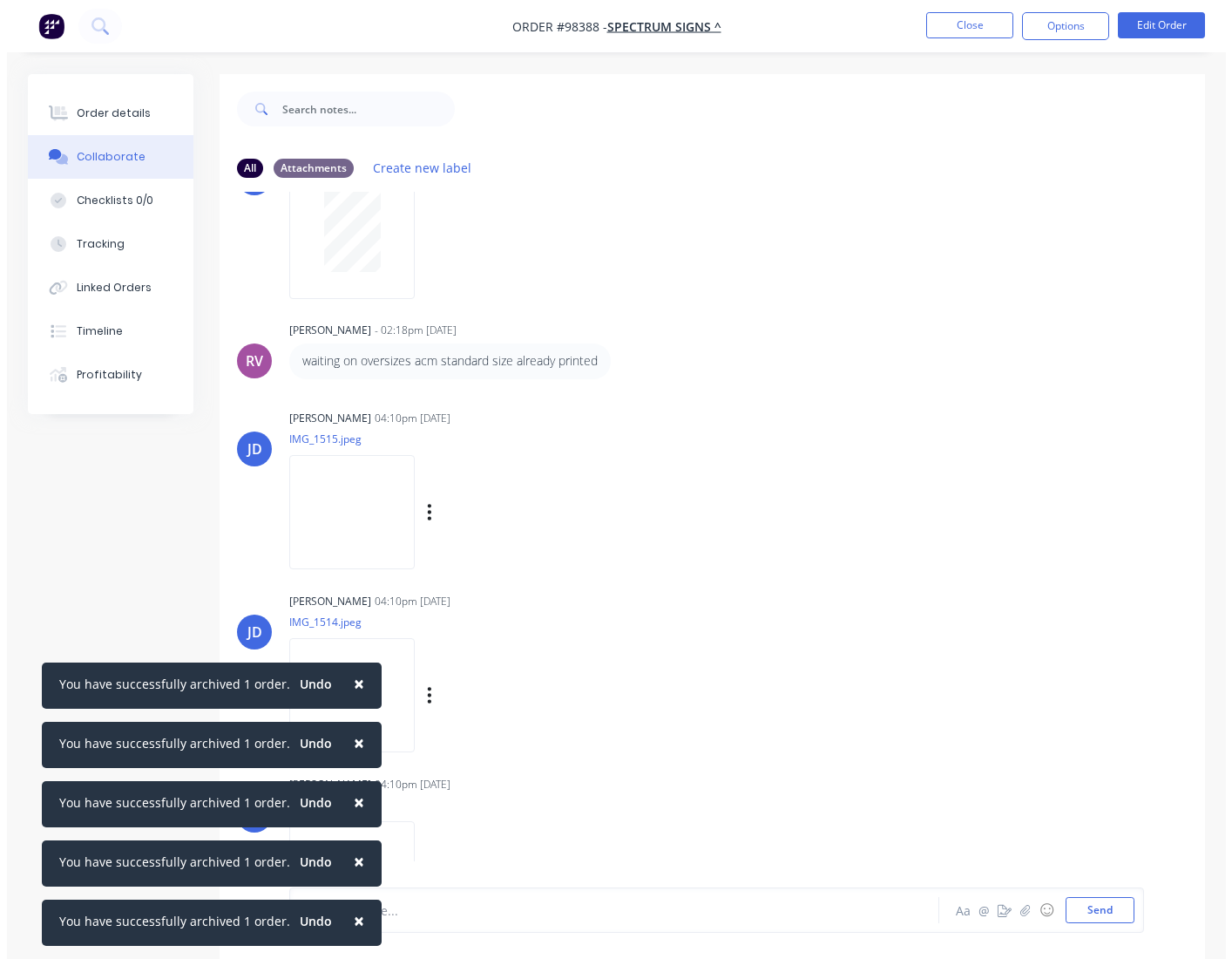
scroll to position [139, 0]
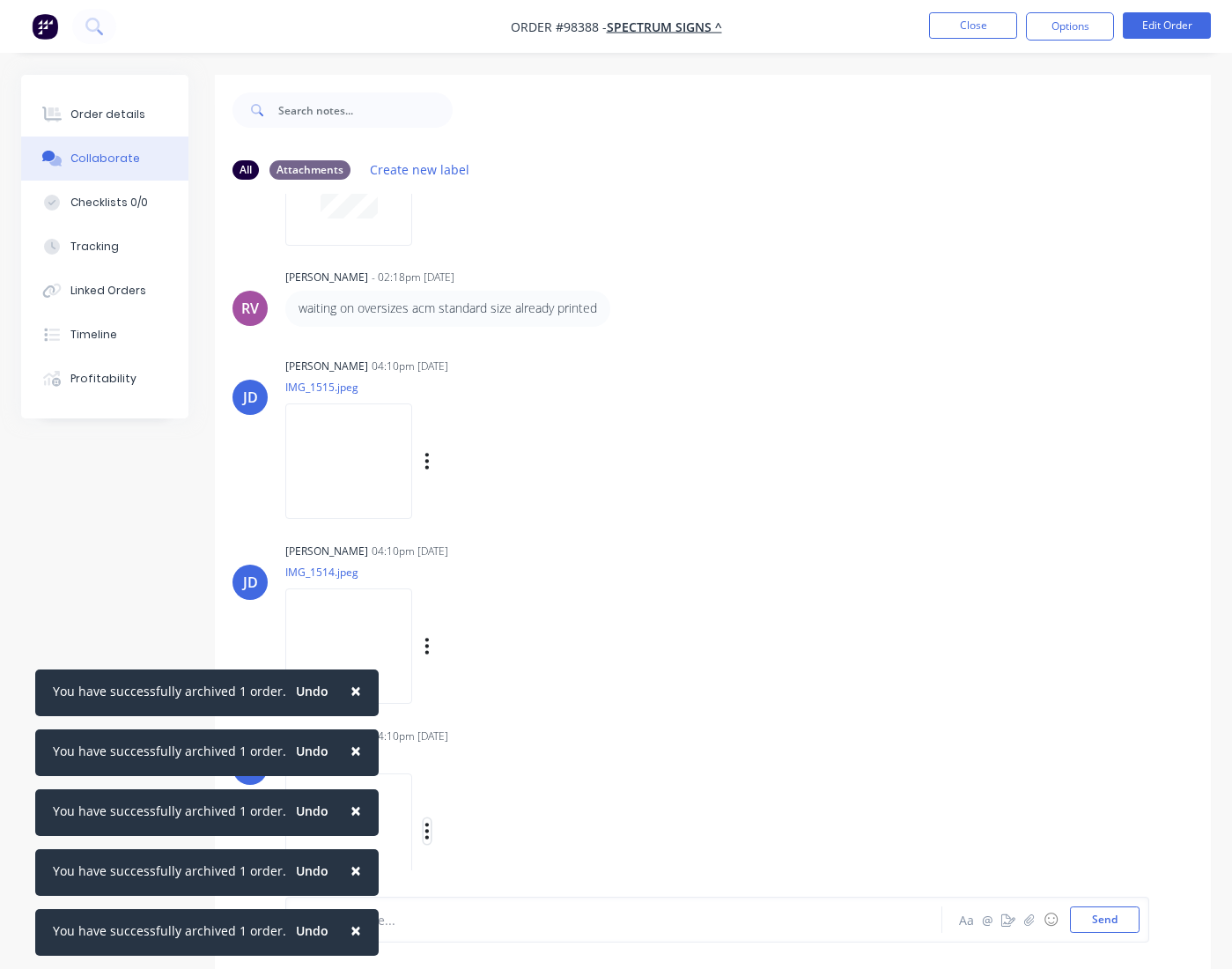
click at [431, 833] on button "button" at bounding box center [427, 830] width 7 height 26
click at [521, 843] on button "Download" at bounding box center [542, 832] width 198 height 39
click at [967, 20] on button "Close" at bounding box center [973, 25] width 88 height 26
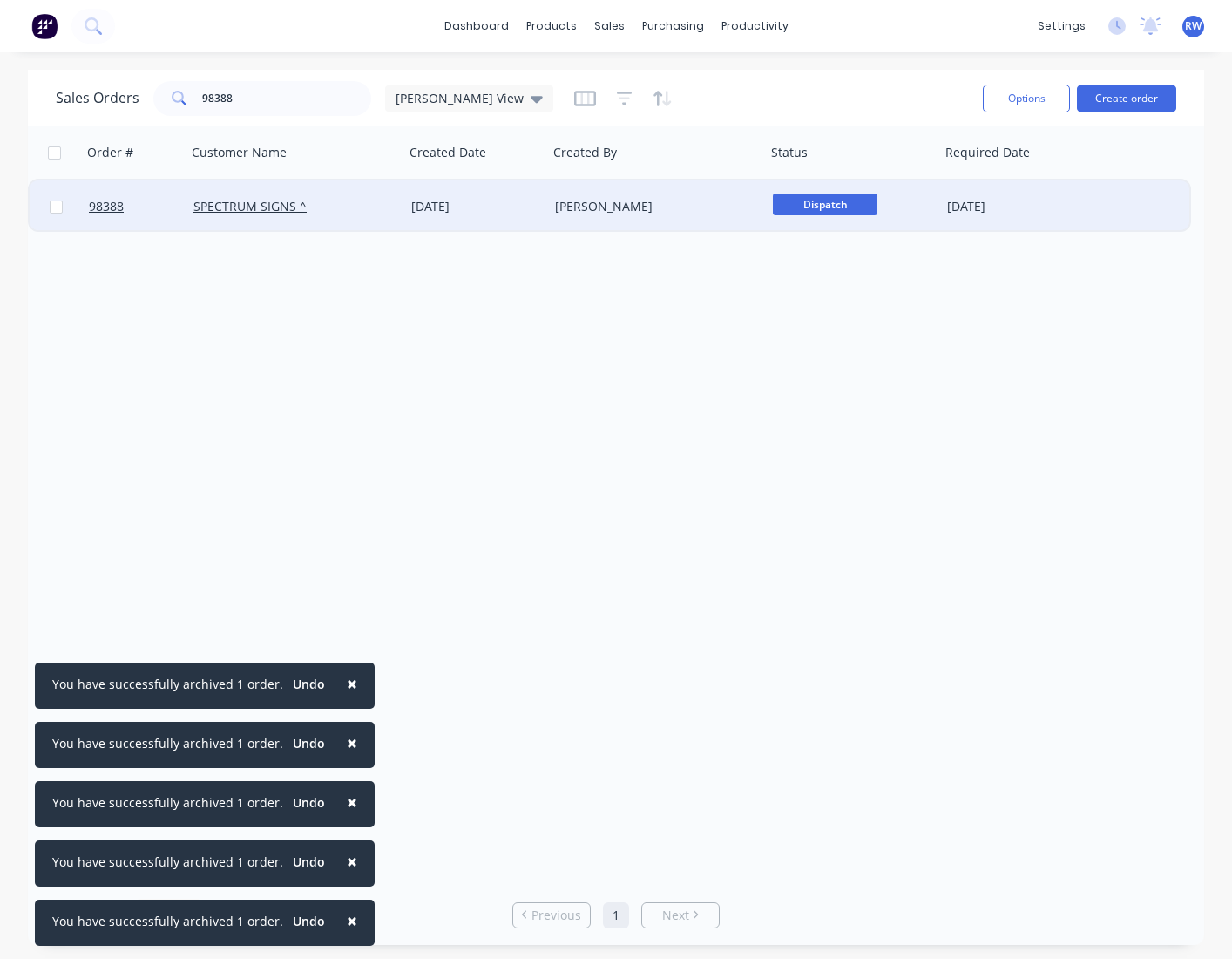
click at [57, 208] on input "checkbox" at bounding box center [56, 207] width 13 height 13
checkbox input "true"
click at [1010, 104] on button "Options" at bounding box center [1025, 98] width 87 height 28
click at [963, 182] on div "Archive" at bounding box center [974, 177] width 160 height 26
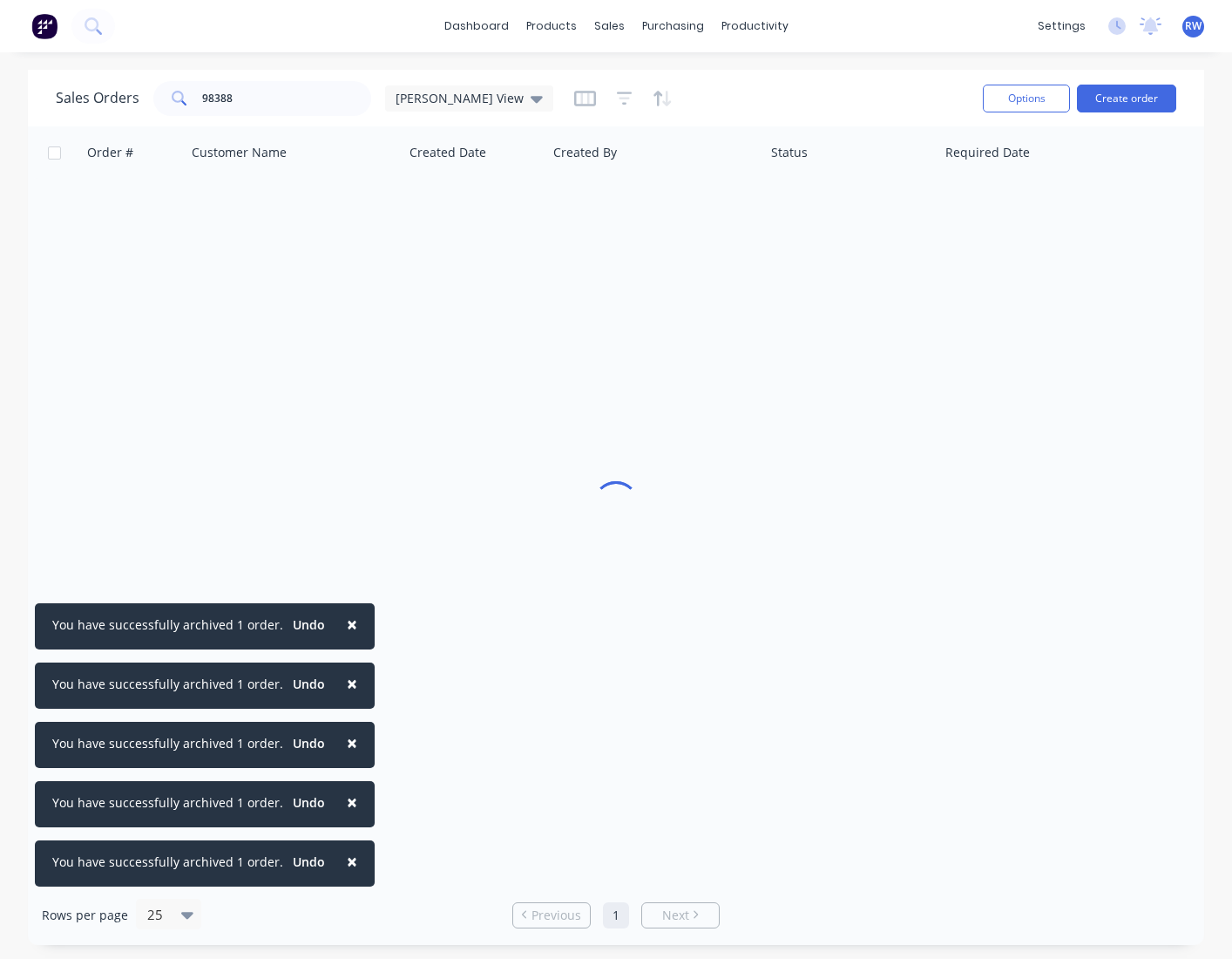
checkbox input "false"
